Goal: Task Accomplishment & Management: Use online tool/utility

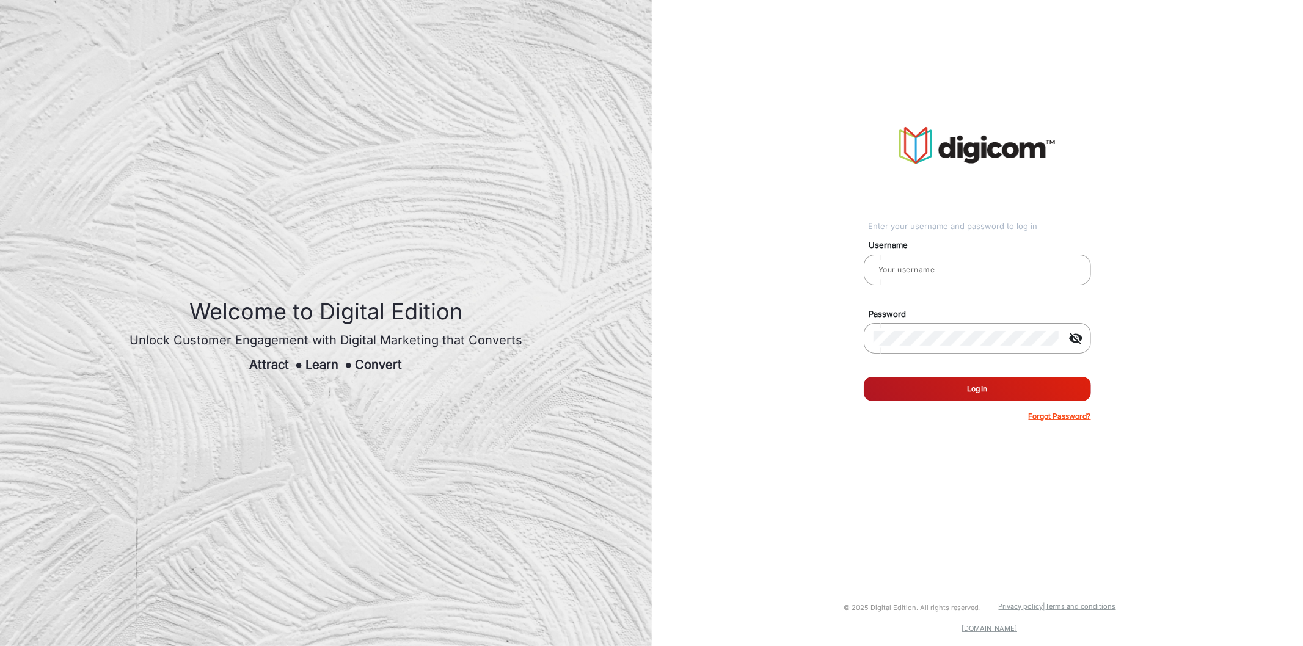
type input "[PERSON_NAME]"
click at [970, 391] on button "Log In" at bounding box center [976, 389] width 227 height 24
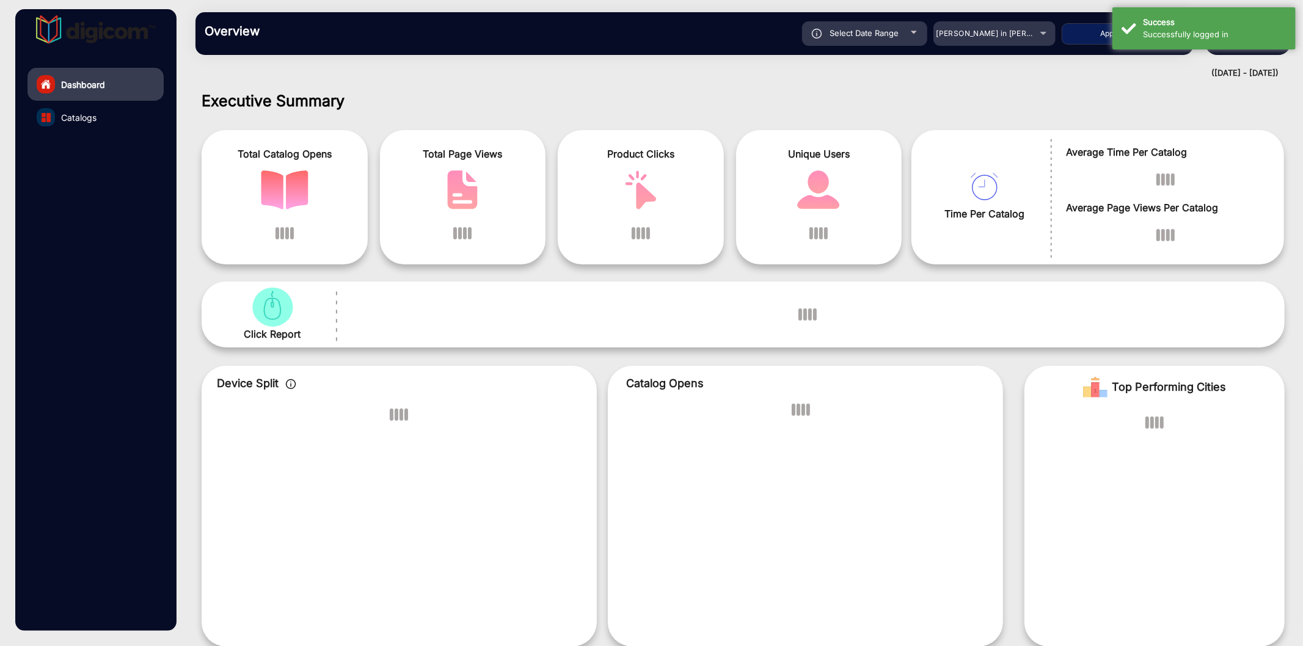
scroll to position [9, 0]
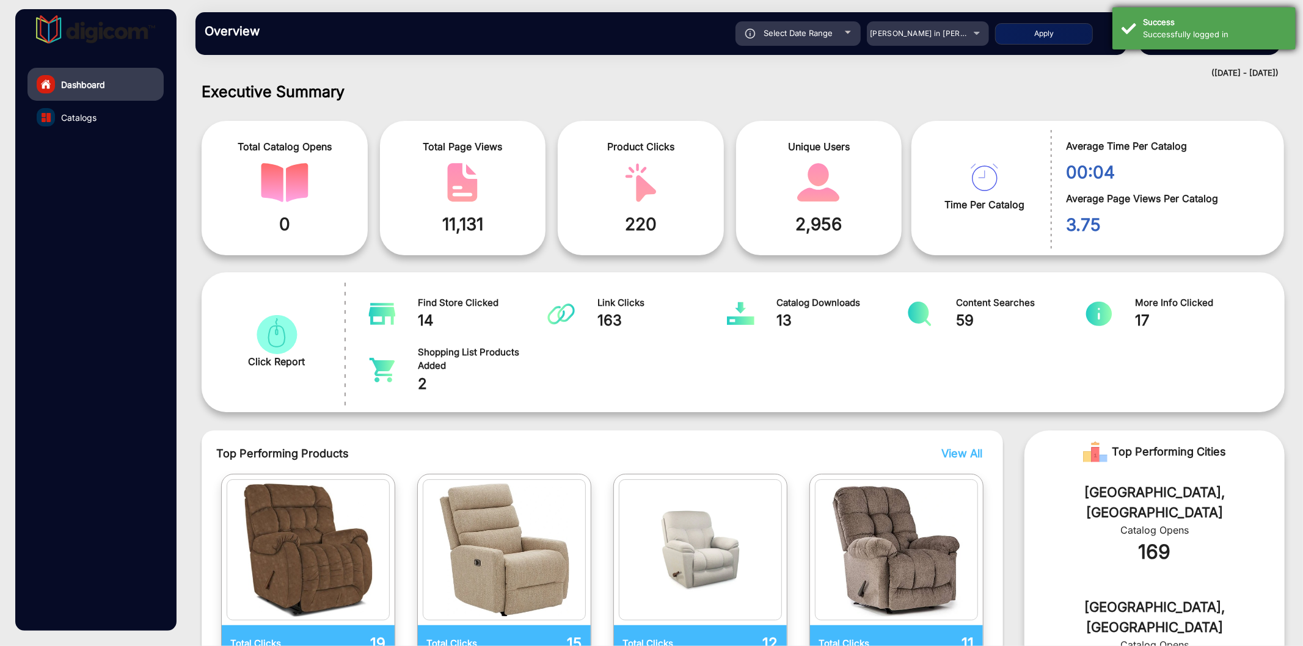
click at [1159, 21] on div "Success" at bounding box center [1215, 22] width 144 height 12
